Goal: Information Seeking & Learning: Learn about a topic

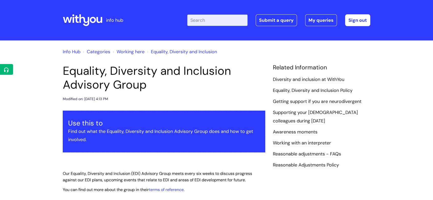
click at [77, 22] on icon at bounding box center [77, 18] width 4 height 7
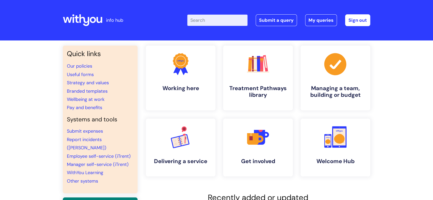
click at [78, 69] on li "Our policies" at bounding box center [100, 66] width 67 height 8
click at [78, 69] on link "Our policies" at bounding box center [79, 66] width 25 height 6
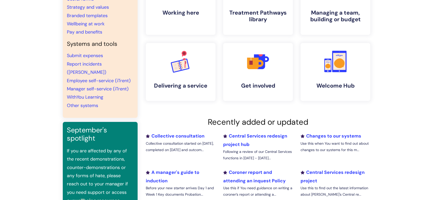
scroll to position [85, 0]
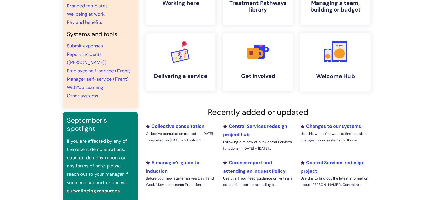
click at [332, 74] on h4 "Welcome Hub" at bounding box center [335, 76] width 63 height 7
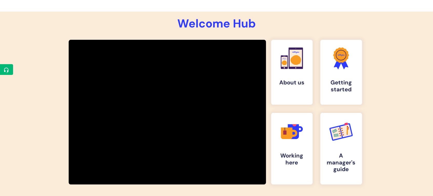
scroll to position [57, 0]
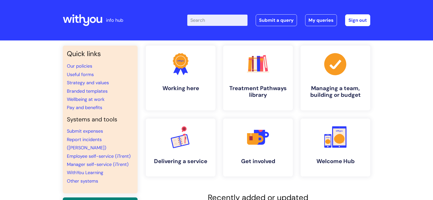
scroll to position [85, 0]
